Goal: Navigation & Orientation: Find specific page/section

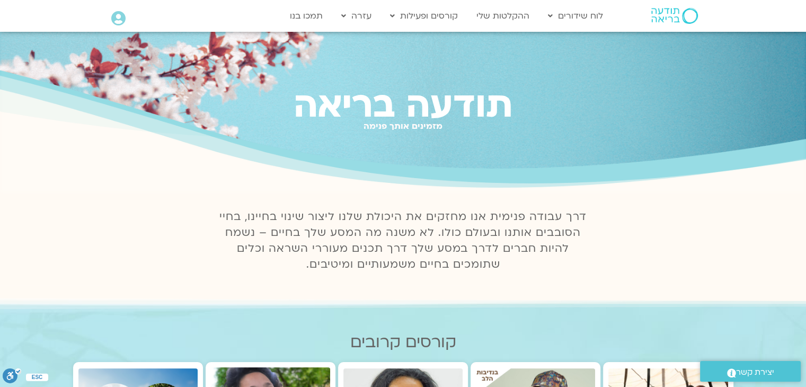
click at [118, 17] on icon at bounding box center [118, 18] width 14 height 15
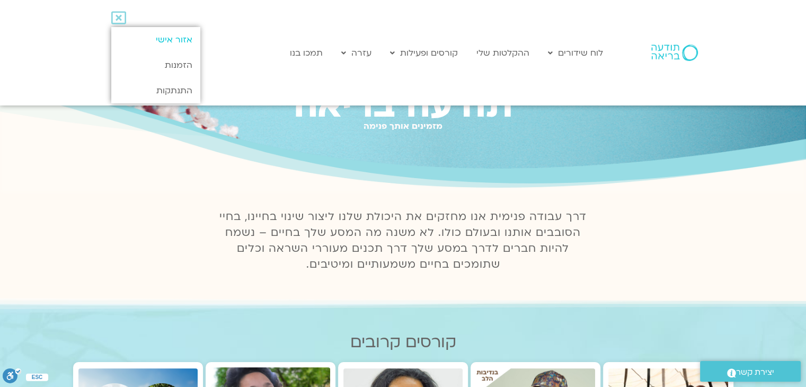
click at [169, 38] on link "אזור אישי" at bounding box center [155, 39] width 88 height 25
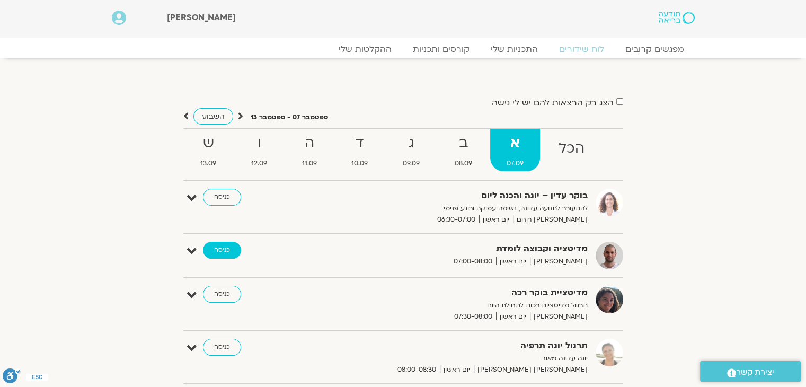
click at [221, 252] on link "כניסה" at bounding box center [222, 250] width 38 height 17
